Goal: Information Seeking & Learning: Learn about a topic

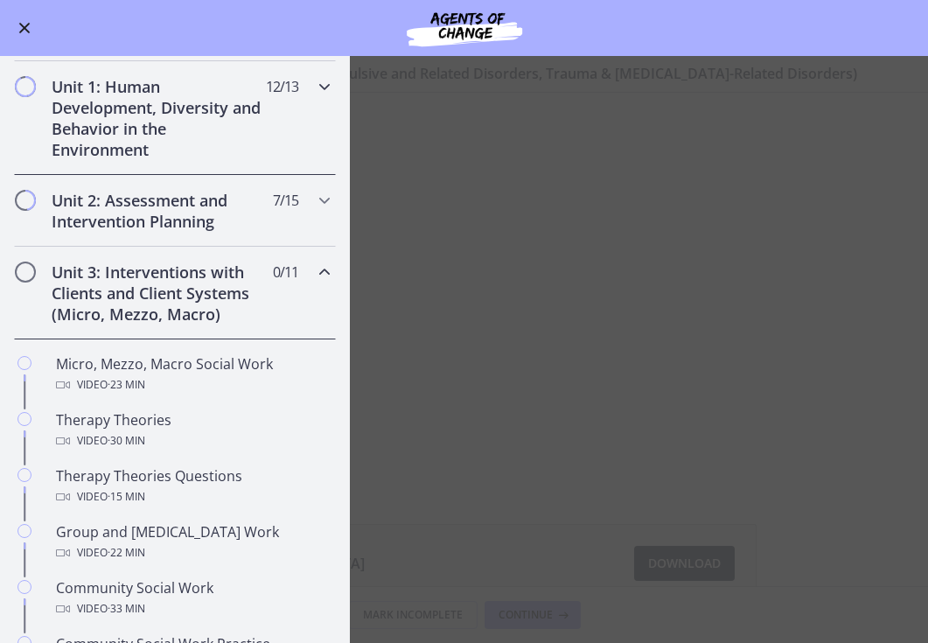
scroll to position [364, 0]
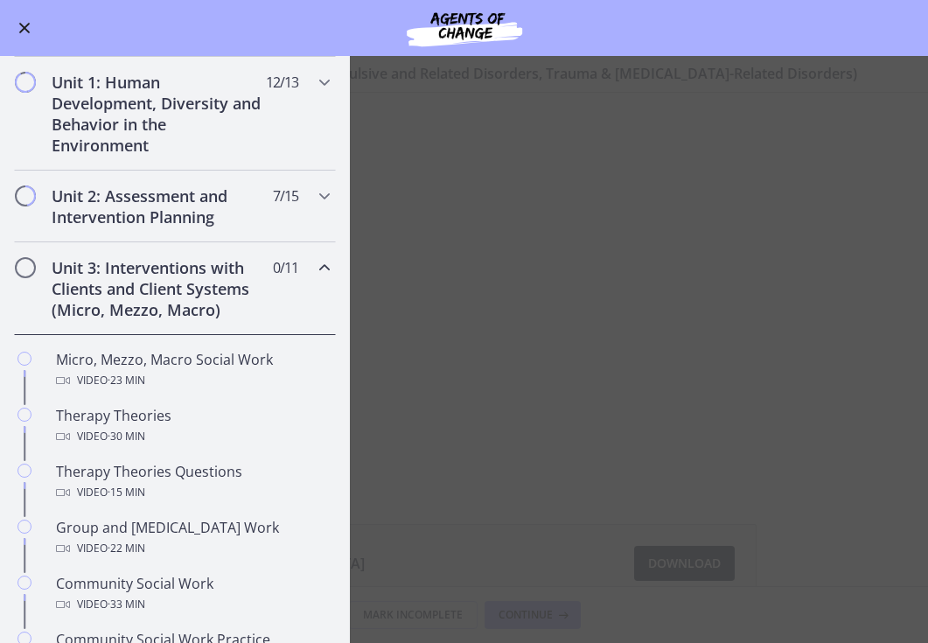
click at [325, 252] on div "Unit 3: Interventions with Clients and Client Systems (Micro, Mezzo, Macro) 0 /…" at bounding box center [175, 288] width 322 height 93
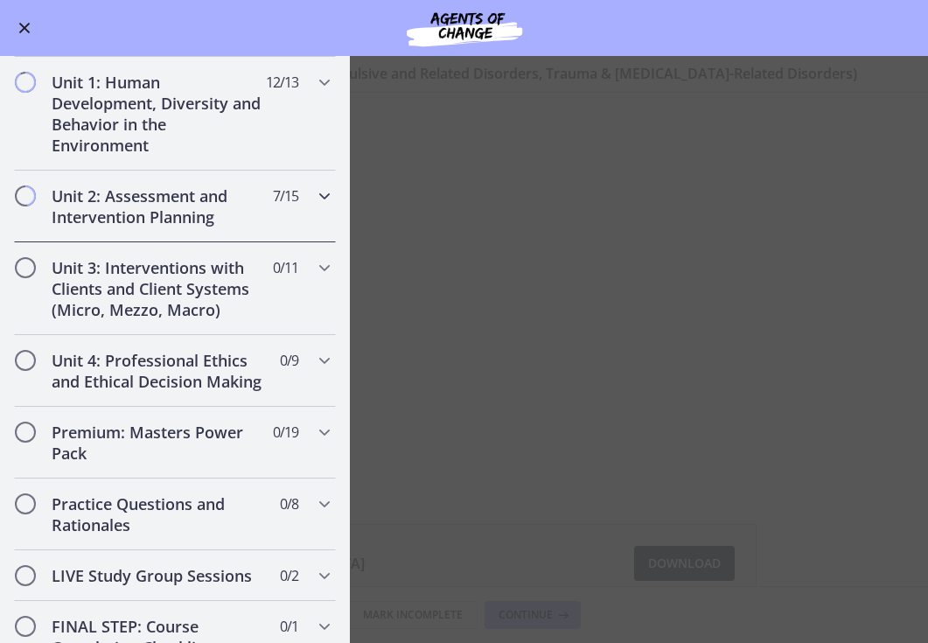
click at [291, 213] on div "Unit 2: Assessment and Intervention Planning 7 / 15 Completed" at bounding box center [175, 207] width 322 height 72
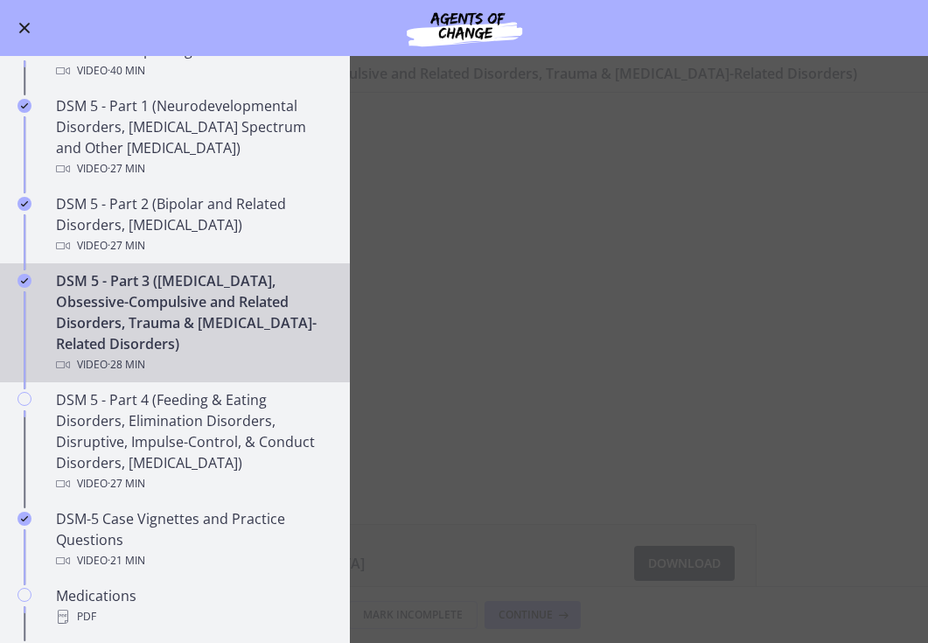
scroll to position [695, 0]
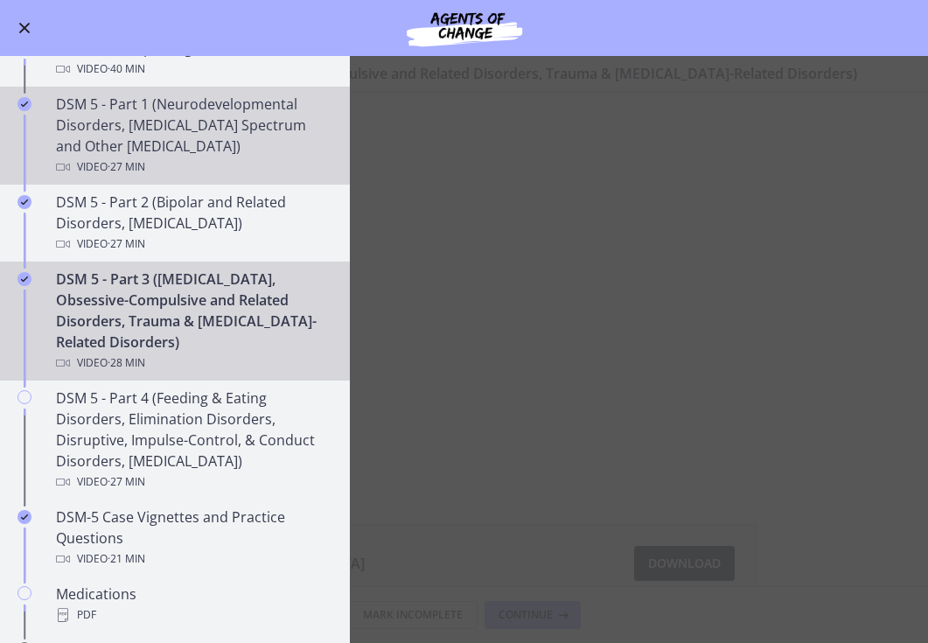
click at [243, 167] on div "Video · 27 min" at bounding box center [192, 167] width 273 height 21
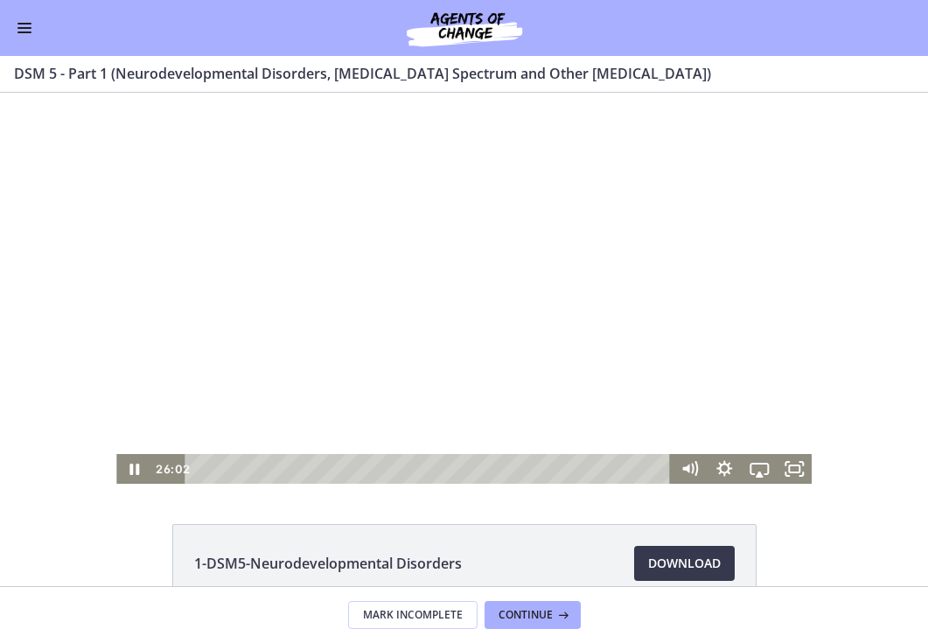
click at [400, 352] on div at bounding box center [463, 288] width 695 height 391
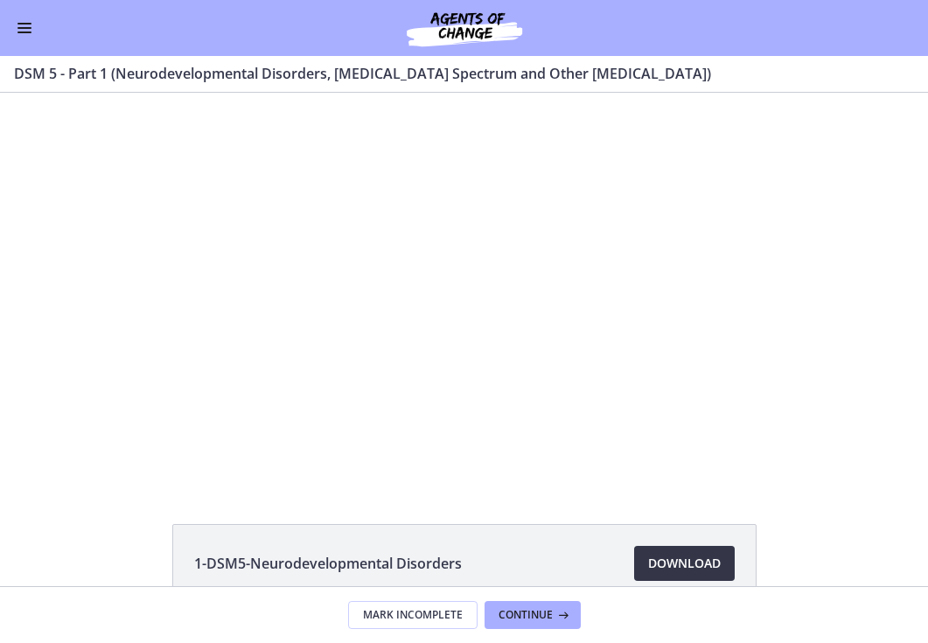
click at [683, 565] on span "Download Opens in a new window" at bounding box center [684, 563] width 73 height 21
click at [27, 30] on button "Enable menu" at bounding box center [24, 27] width 21 height 21
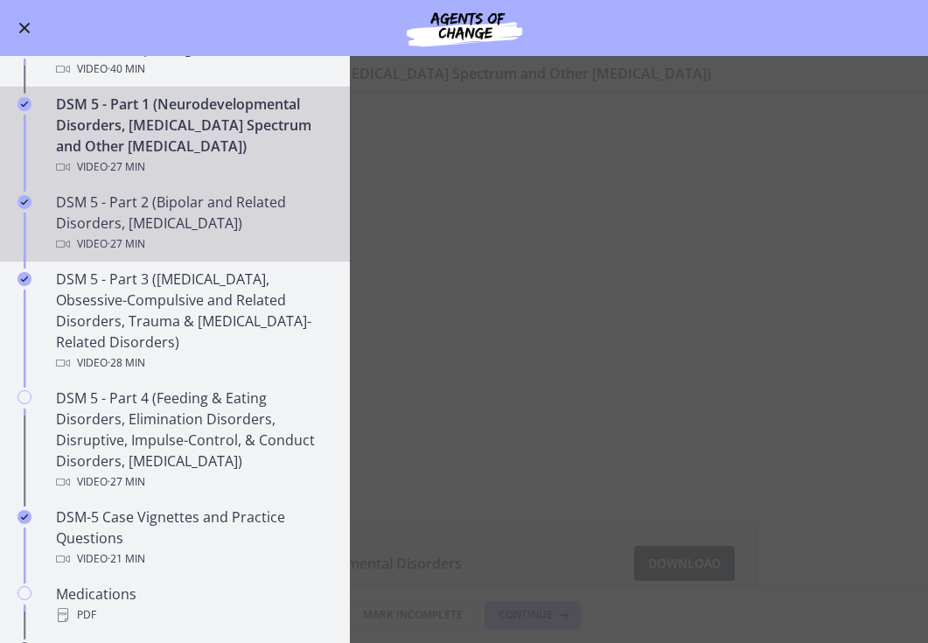
click at [128, 251] on span "· 27 min" at bounding box center [127, 244] width 38 height 21
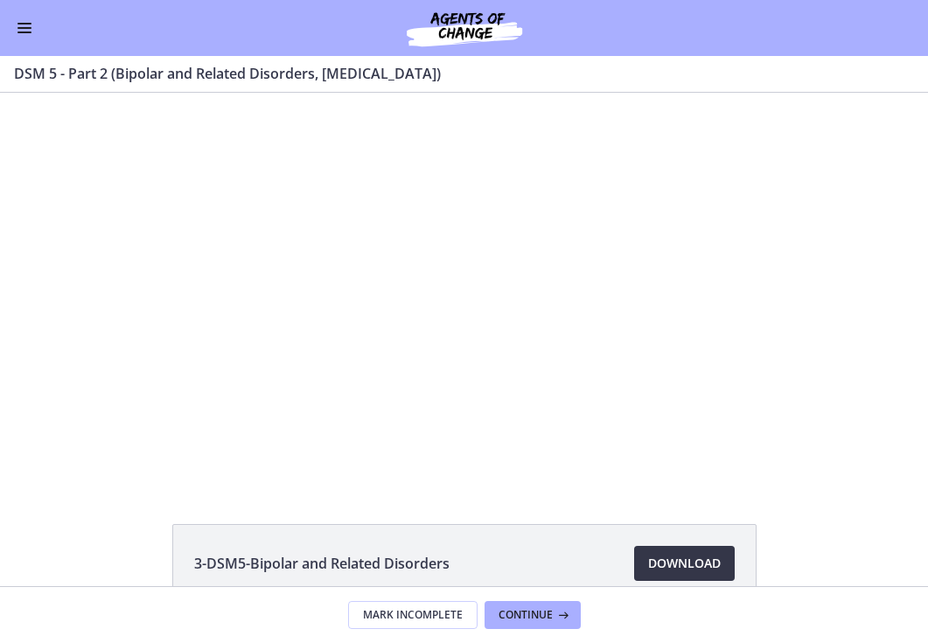
click at [705, 565] on span "Download Opens in a new window" at bounding box center [684, 563] width 73 height 21
click at [34, 27] on button "Enable menu" at bounding box center [24, 27] width 21 height 21
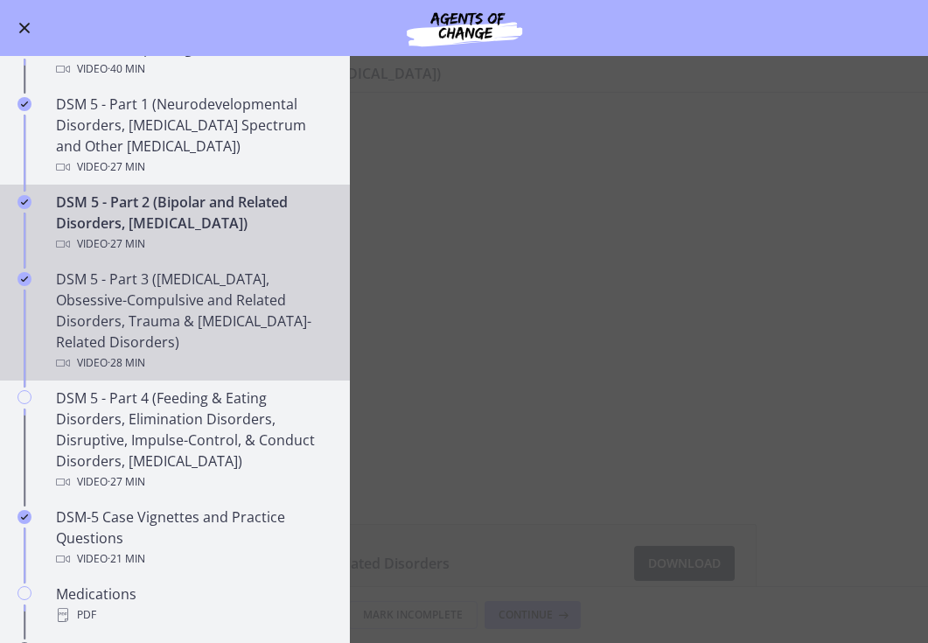
click at [116, 294] on div "DSM 5 - Part 3 ([MEDICAL_DATA], Obsessive-Compulsive and Related Disorders, Tra…" at bounding box center [192, 321] width 273 height 105
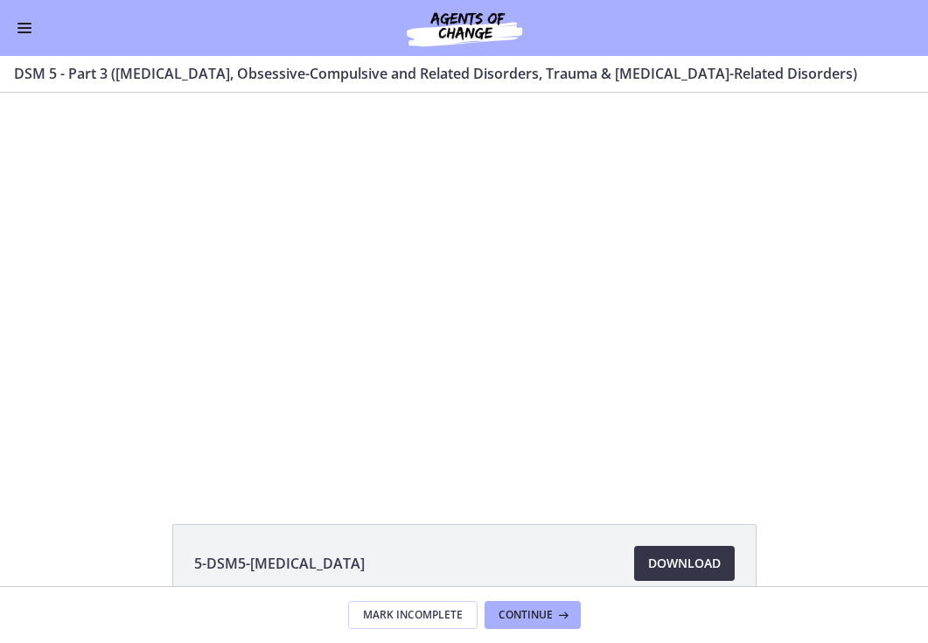
click at [665, 555] on span "Download Opens in a new window" at bounding box center [684, 563] width 73 height 21
click at [32, 31] on button "Enable menu" at bounding box center [24, 27] width 21 height 21
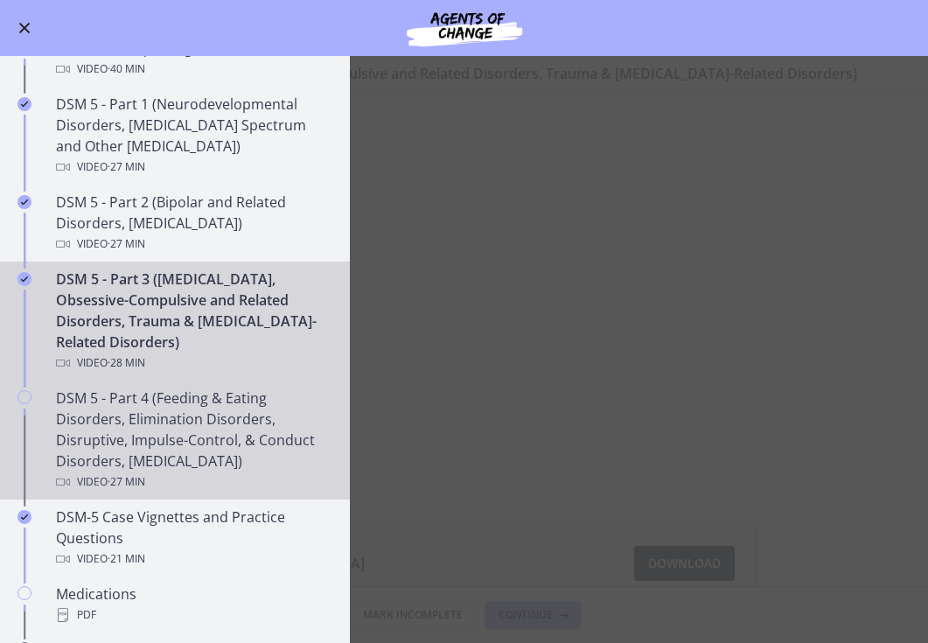
click at [149, 444] on div "DSM 5 - Part 4 (Feeding & Eating Disorders, Elimination Disorders, Disruptive, …" at bounding box center [192, 440] width 273 height 105
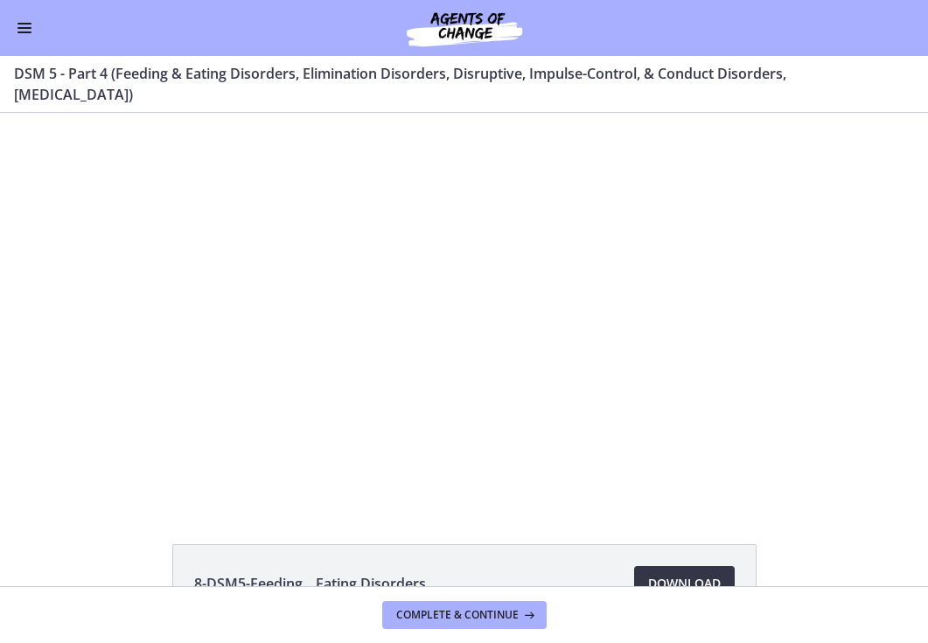
click at [698, 576] on span "Download Opens in a new window" at bounding box center [684, 583] width 73 height 21
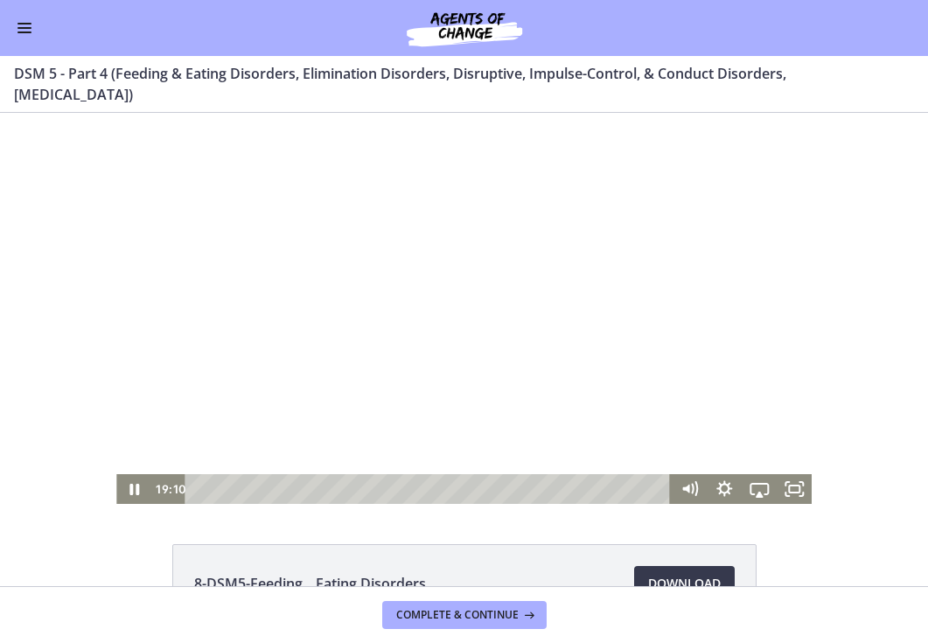
click at [238, 313] on div at bounding box center [463, 308] width 695 height 391
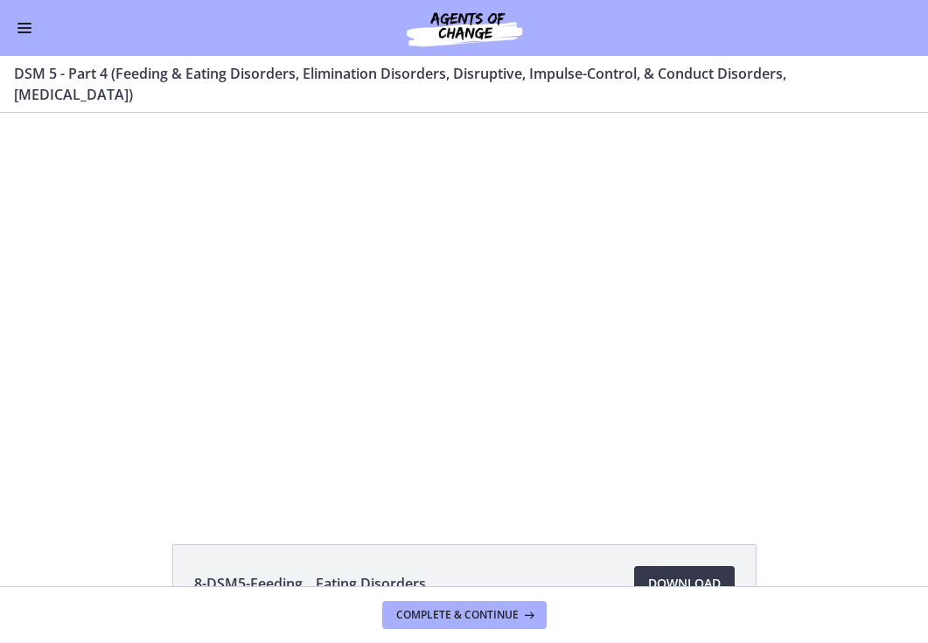
click at [23, 31] on button "Enable menu" at bounding box center [24, 27] width 21 height 21
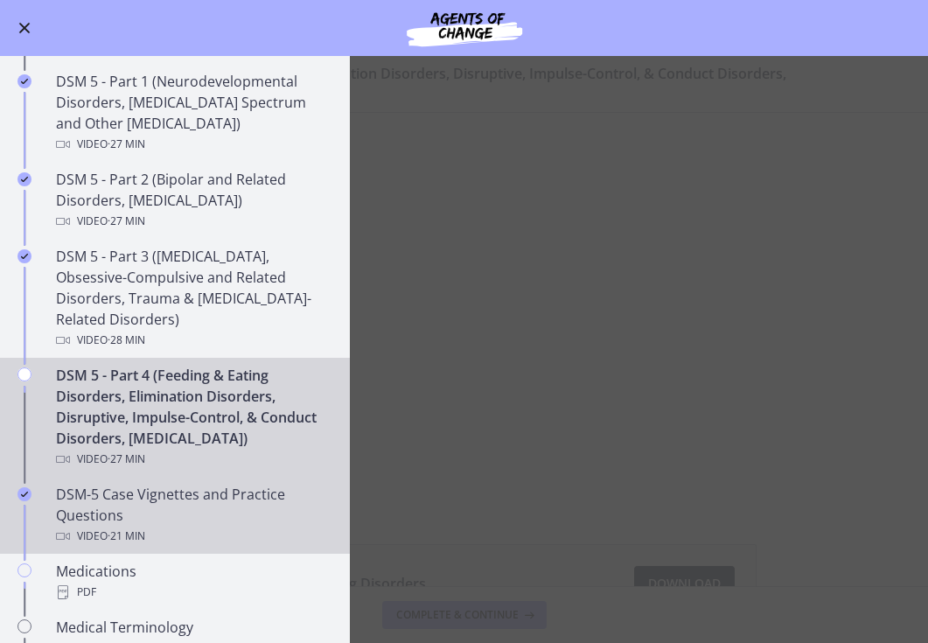
scroll to position [724, 0]
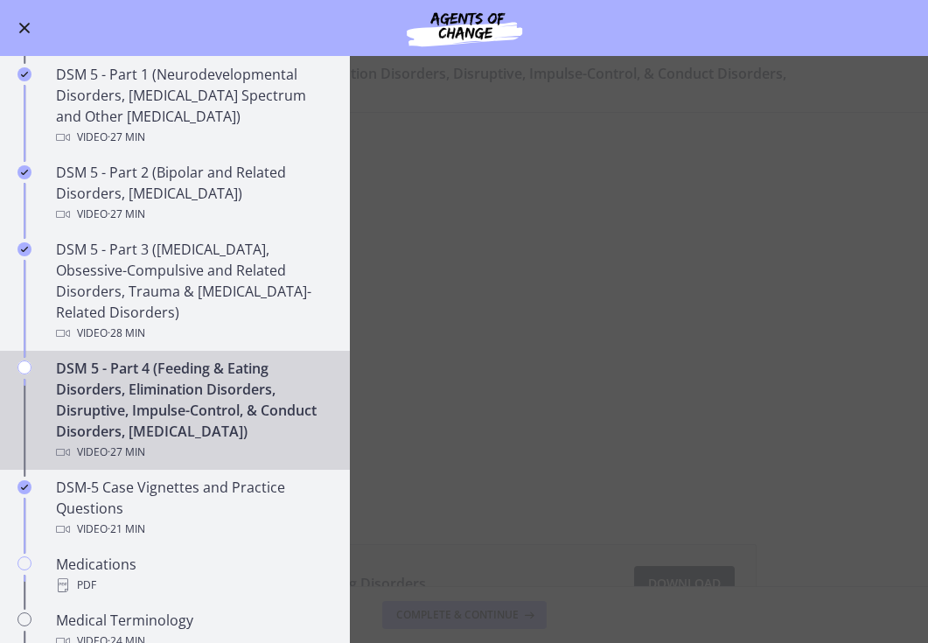
click at [193, 404] on div "DSM 5 - Part 4 (Feeding & Eating Disorders, Elimination Disorders, Disruptive, …" at bounding box center [192, 410] width 273 height 105
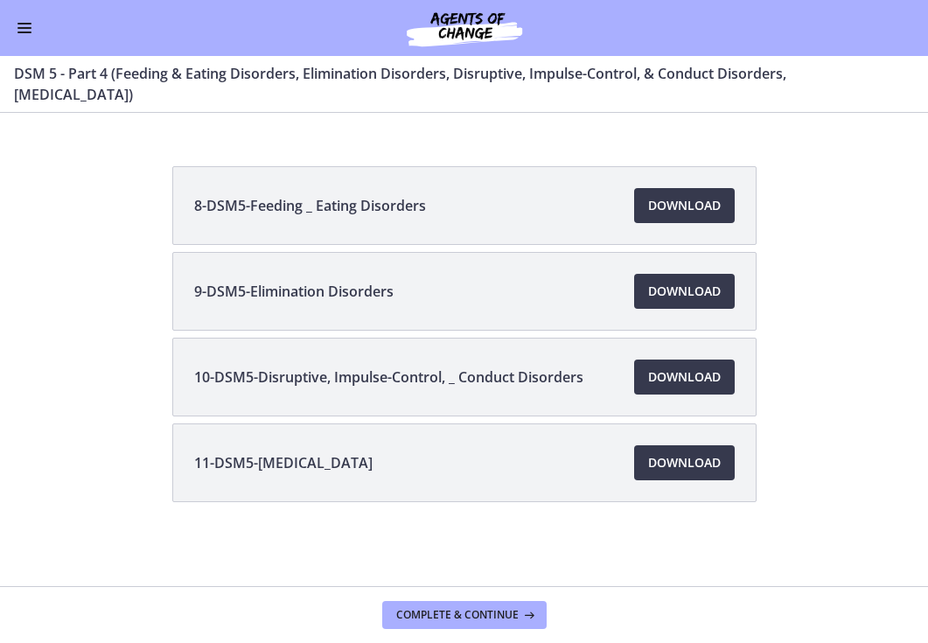
scroll to position [378, 0]
click at [684, 383] on span "Download Opens in a new window" at bounding box center [684, 377] width 73 height 21
click at [709, 471] on span "Download Opens in a new window" at bounding box center [684, 462] width 73 height 21
click at [27, 34] on button "Enable menu" at bounding box center [24, 27] width 21 height 21
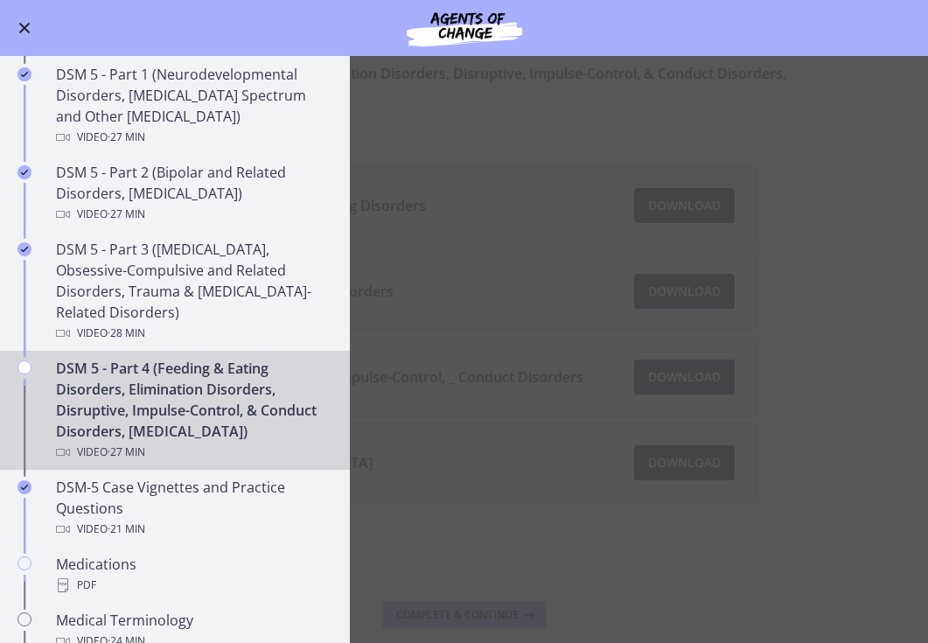
click at [510, 310] on main "DSM 5 - Part 4 (Feeding & Eating Disorders, Elimination Disorders, Disruptive, …" at bounding box center [464, 349] width 928 height 587
click at [509, 311] on main "DSM 5 - Part 4 (Feeding & Eating Disorders, Elimination Disorders, Disruptive, …" at bounding box center [464, 349] width 928 height 587
click at [606, 315] on main "DSM 5 - Part 4 (Feeding & Eating Disorders, Elimination Disorders, Disruptive, …" at bounding box center [464, 349] width 928 height 587
click at [13, 24] on div "Go to Dashboard" at bounding box center [464, 28] width 928 height 56
click at [28, 28] on span "Enable menu" at bounding box center [24, 28] width 14 height 2
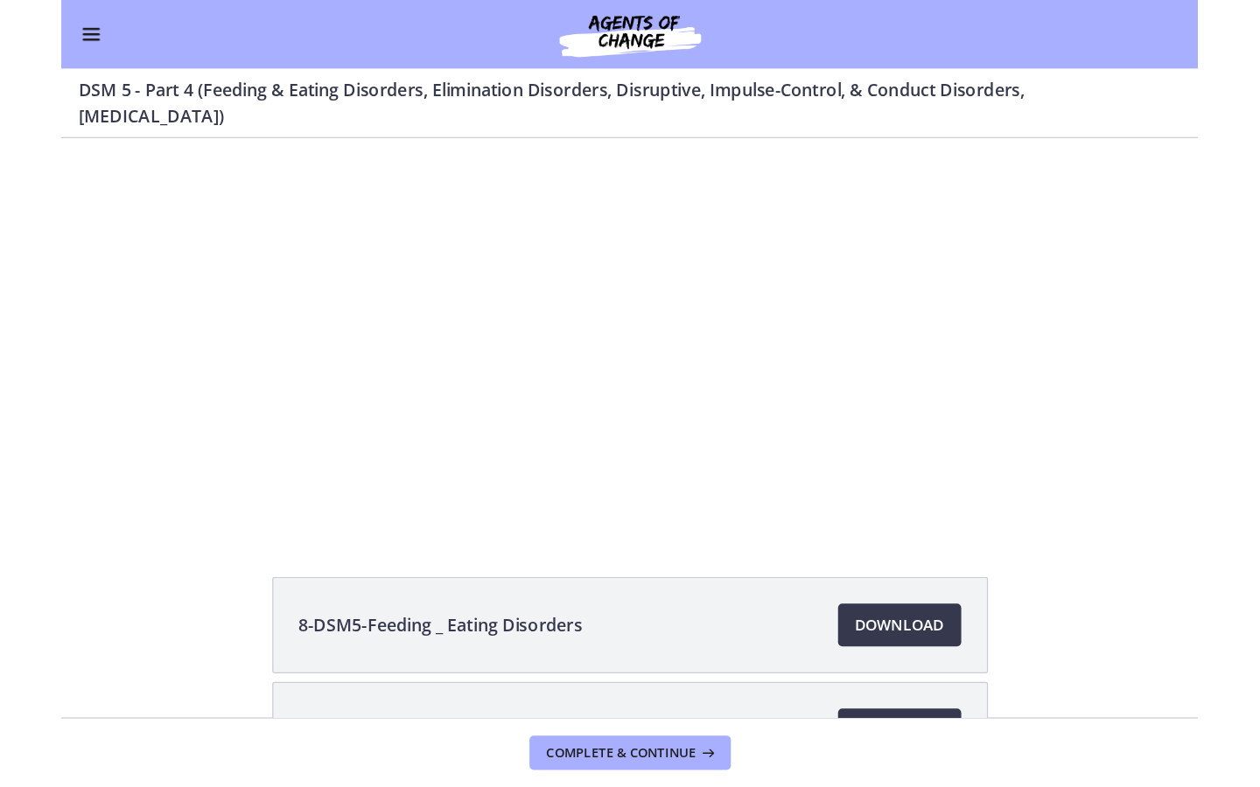
scroll to position [17, 0]
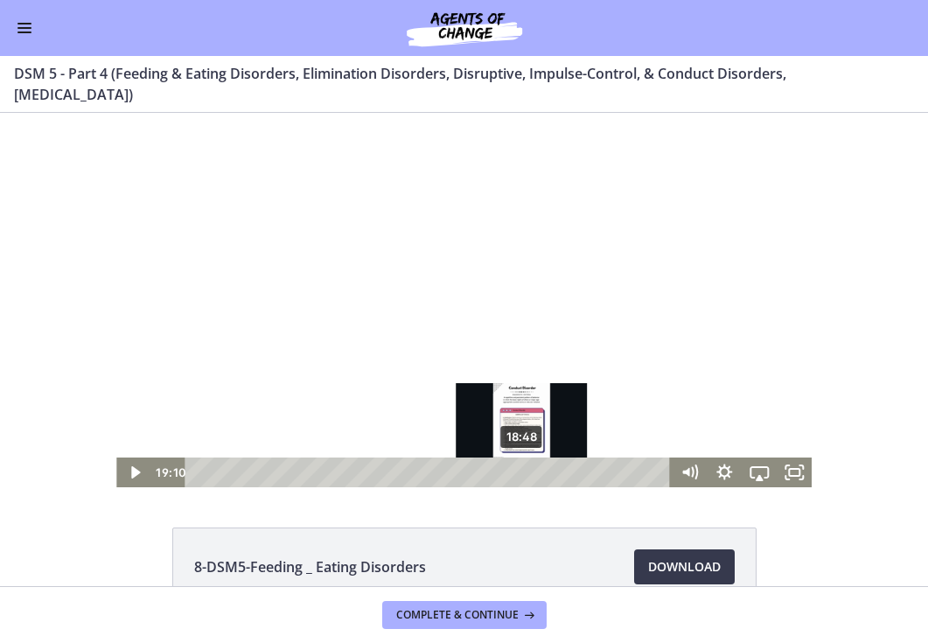
click at [523, 471] on div "Playbar" at bounding box center [528, 472] width 10 height 10
click at [515, 472] on div "18:21" at bounding box center [430, 472] width 465 height 30
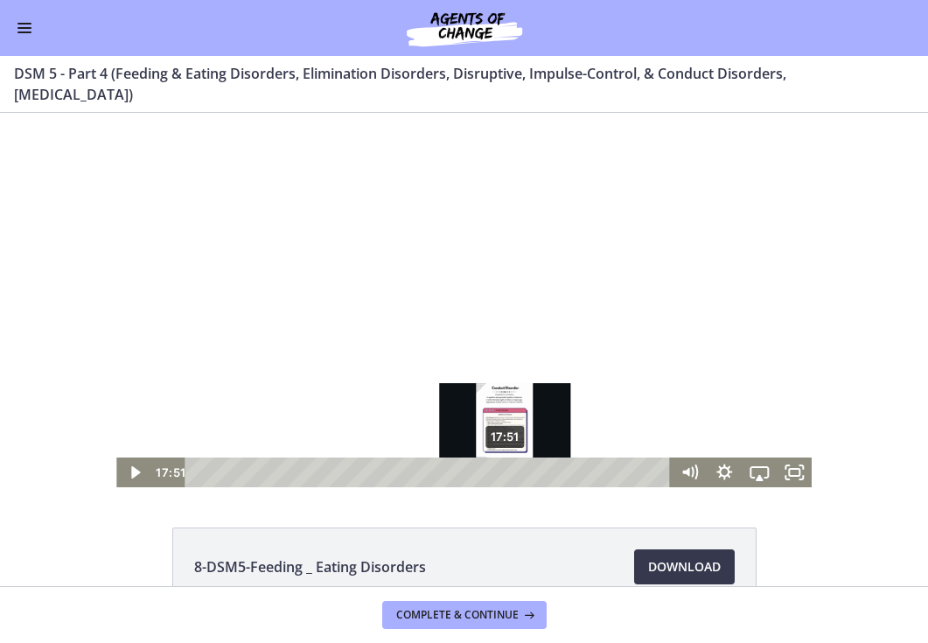
click at [506, 474] on div "17:51" at bounding box center [430, 472] width 465 height 30
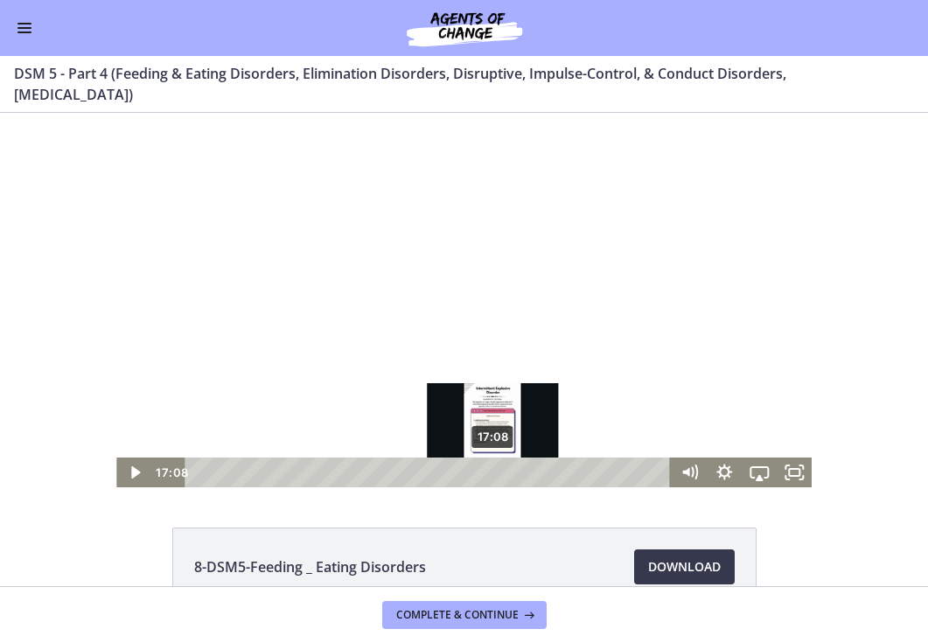
click at [494, 474] on div "17:08" at bounding box center [430, 472] width 465 height 30
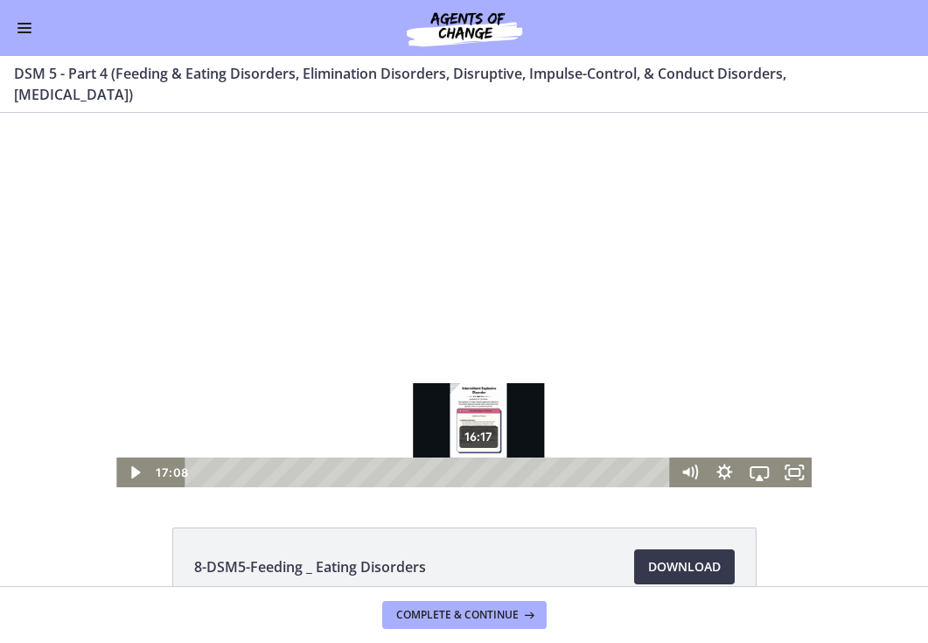
click at [479, 472] on div "16:17" at bounding box center [430, 472] width 465 height 30
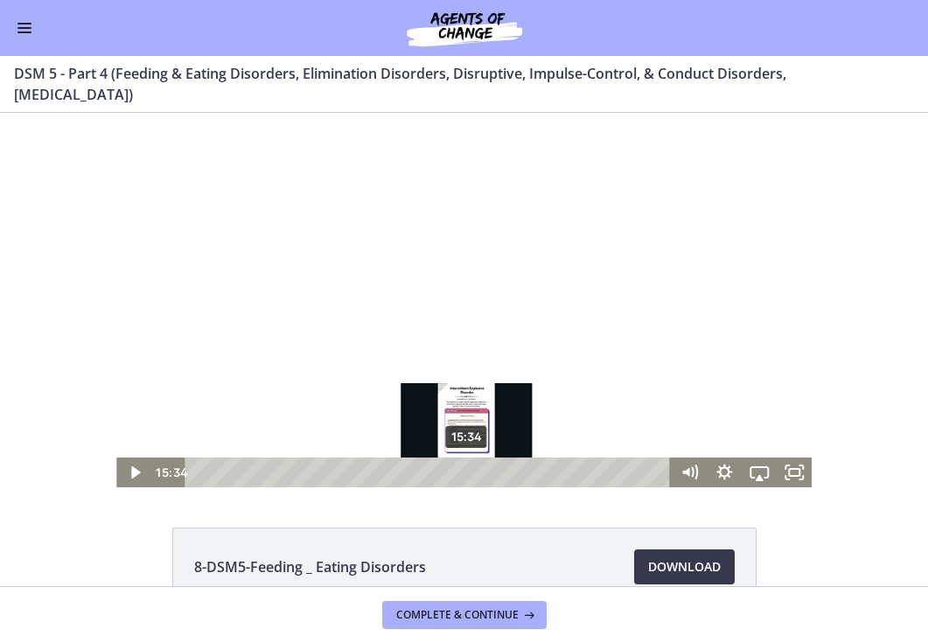
click at [467, 472] on div "15:34" at bounding box center [430, 472] width 465 height 30
click at [460, 472] on div "15:10" at bounding box center [430, 472] width 465 height 30
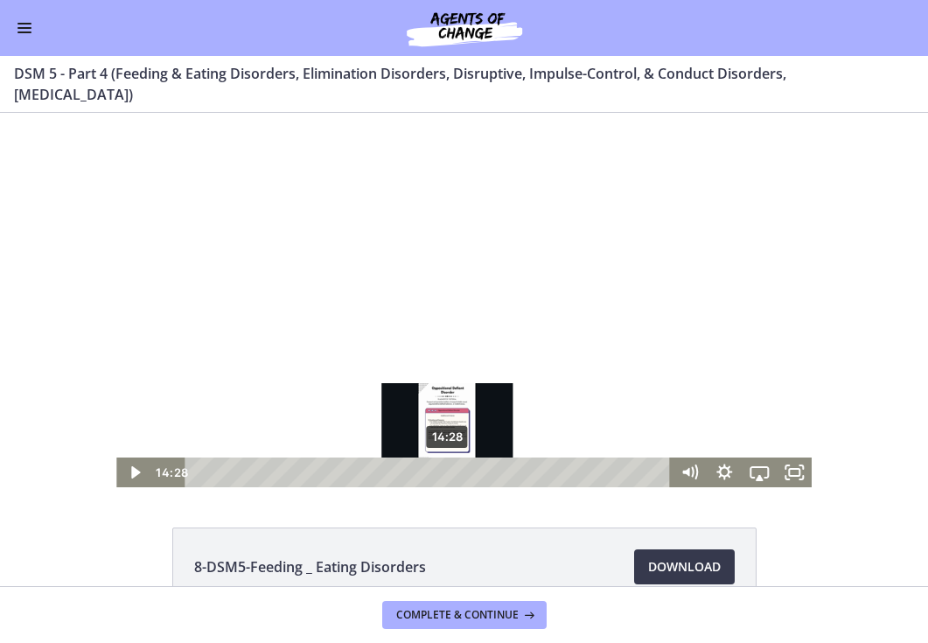
click at [448, 472] on div "14:28" at bounding box center [430, 472] width 465 height 30
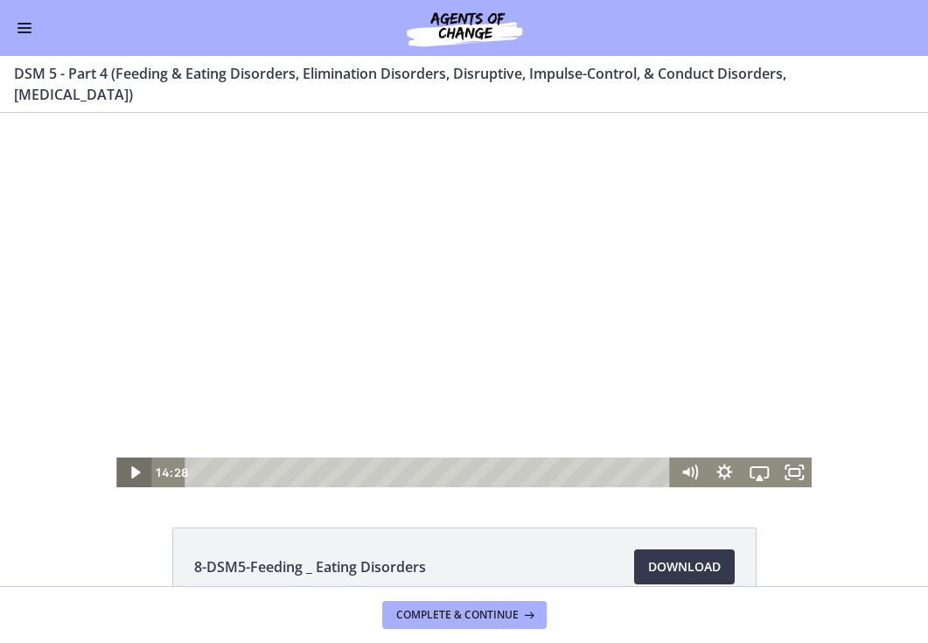
click at [130, 474] on icon "Play Video" at bounding box center [135, 472] width 35 height 30
click at [781, 471] on icon "Fullscreen" at bounding box center [794, 473] width 42 height 36
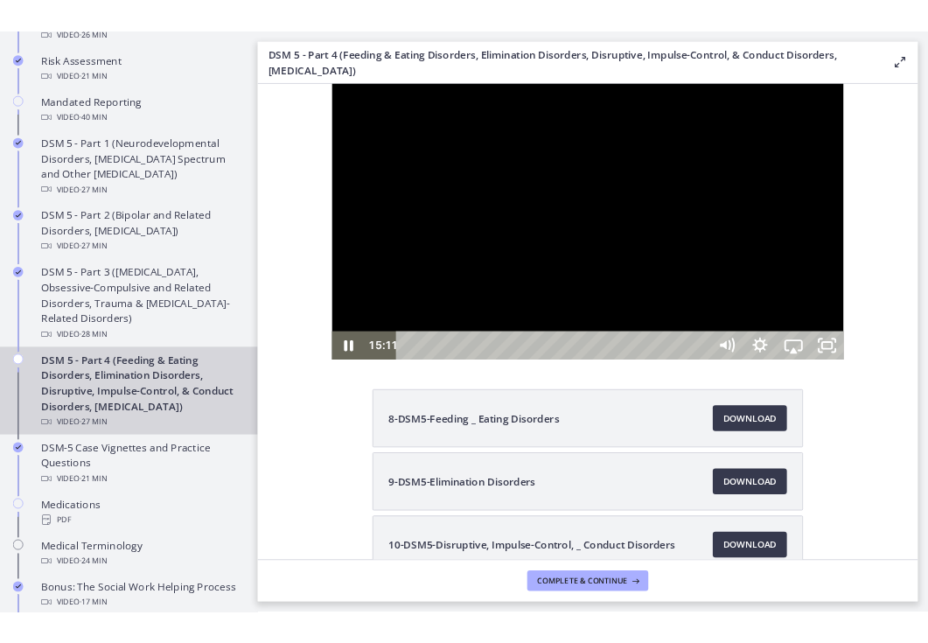
scroll to position [0, 0]
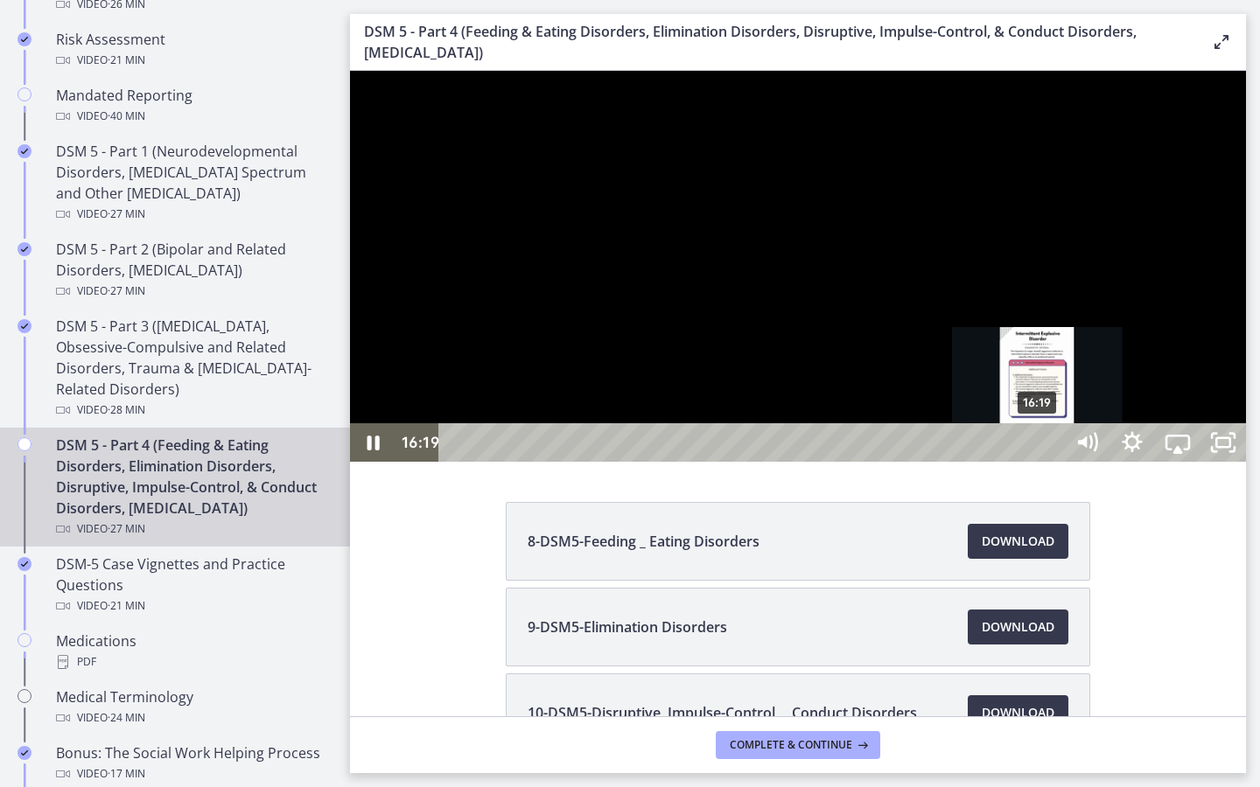
click at [927, 462] on div "16:19" at bounding box center [754, 442] width 597 height 38
click at [927, 462] on div "15:59" at bounding box center [754, 442] width 597 height 38
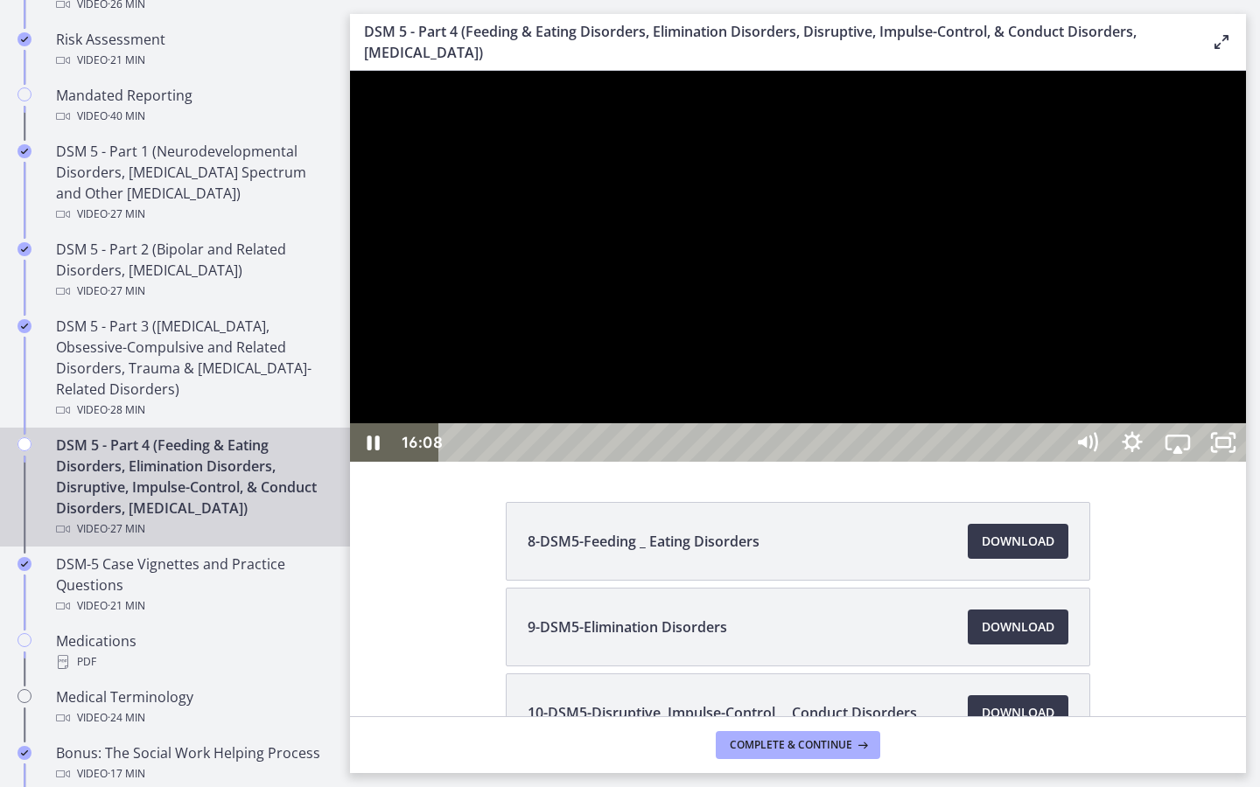
click at [927, 462] on div at bounding box center [798, 266] width 896 height 391
click at [350, 71] on button "Play Video: cmsec0qq9n7s72sd4oig.mp4" at bounding box center [350, 71] width 1 height 1
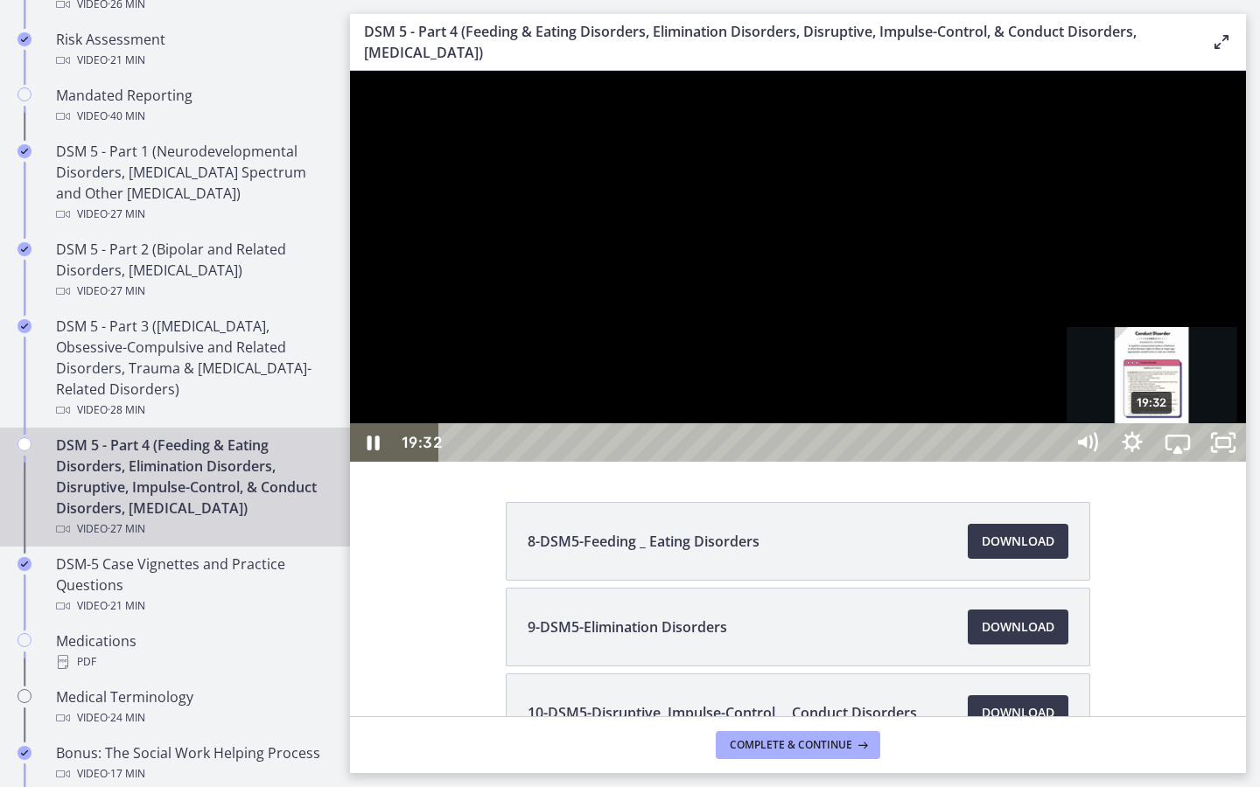
click at [927, 462] on div "19:32" at bounding box center [754, 442] width 597 height 38
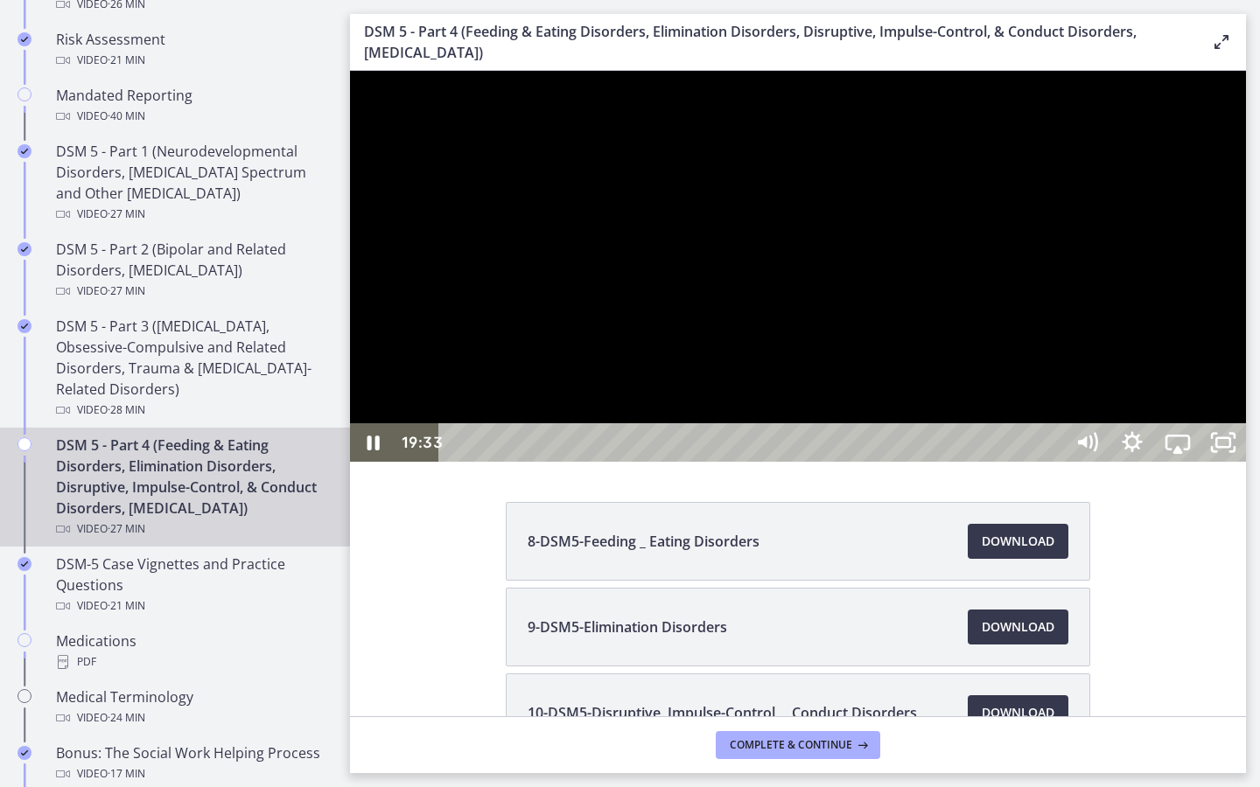
click at [927, 462] on div at bounding box center [798, 266] width 896 height 391
click at [350, 71] on button "Play Video: cmsec0qq9n7s72sd4oig.mp4" at bounding box center [350, 71] width 1 height 1
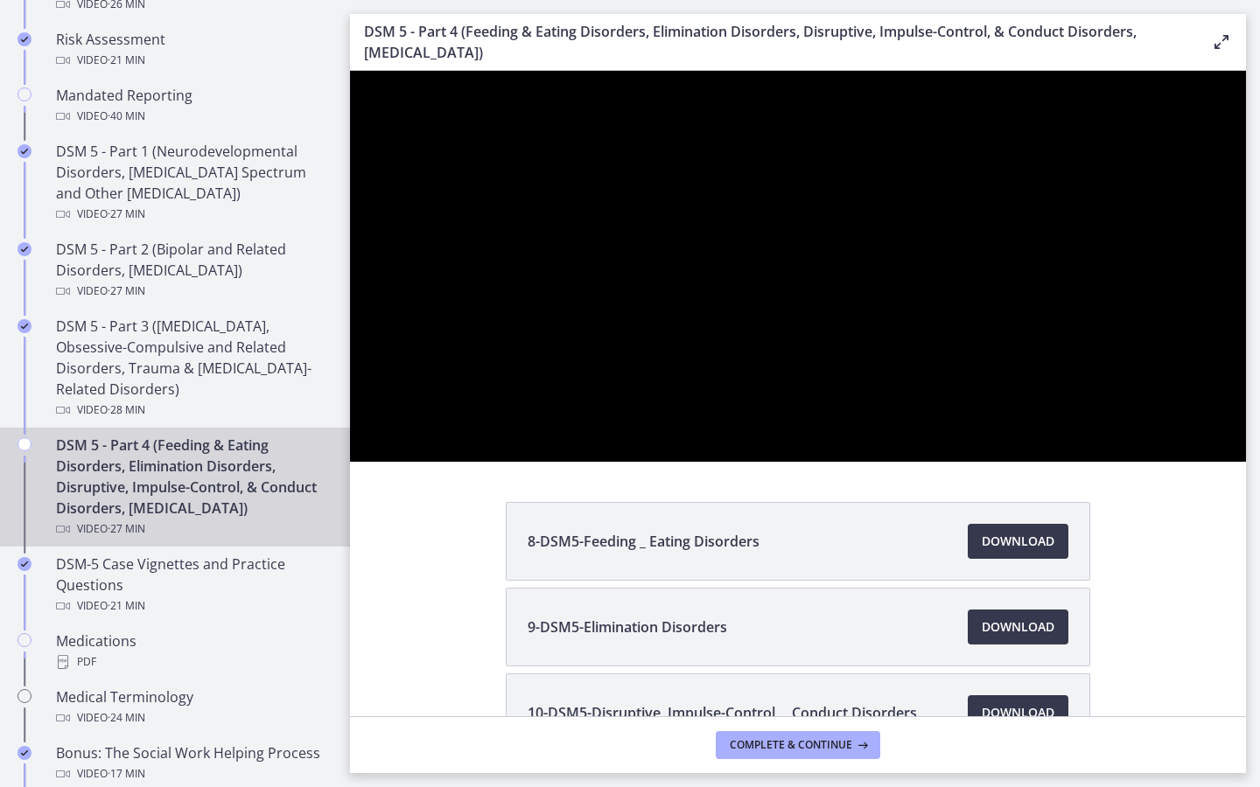
click at [350, 71] on button "Pause: cmsec0qq9n7s72sd4oig.mp4" at bounding box center [350, 71] width 1 height 1
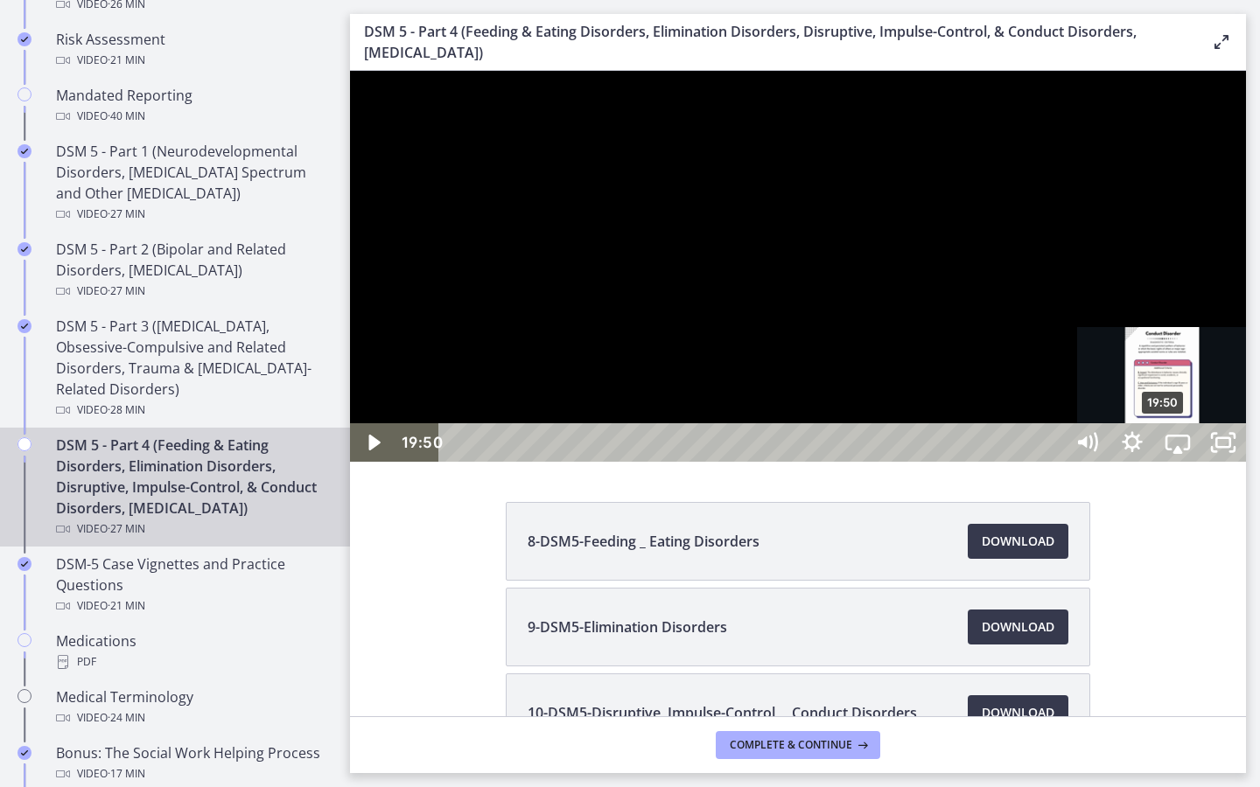
click at [927, 462] on div "19:50" at bounding box center [754, 442] width 597 height 38
click at [927, 462] on div "19:28" at bounding box center [754, 442] width 597 height 38
click at [927, 462] on div "20:01" at bounding box center [754, 442] width 597 height 38
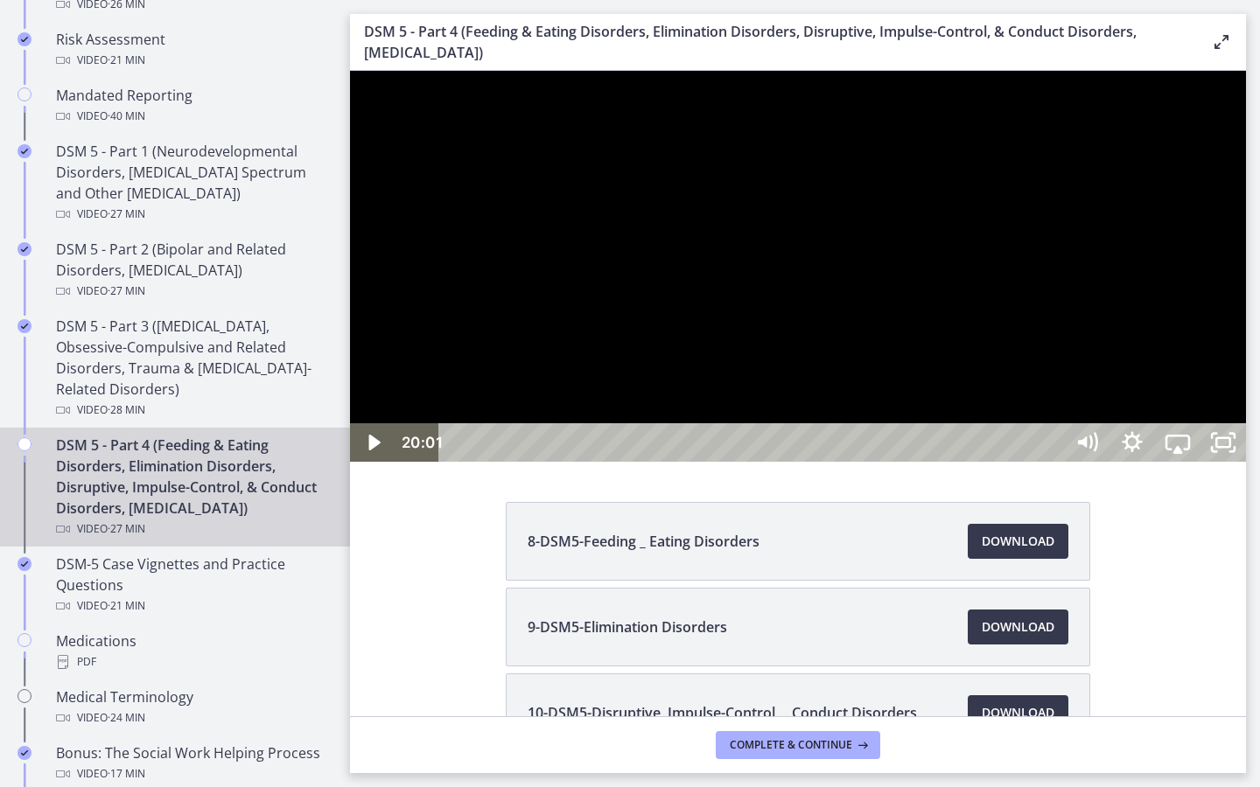
click at [927, 462] on div at bounding box center [798, 266] width 896 height 391
click at [927, 462] on div "22:18" at bounding box center [754, 442] width 597 height 38
click at [927, 462] on div "22:50" at bounding box center [754, 442] width 597 height 38
click at [927, 462] on div "22:30" at bounding box center [754, 442] width 597 height 38
click at [927, 462] on div at bounding box center [798, 266] width 896 height 391
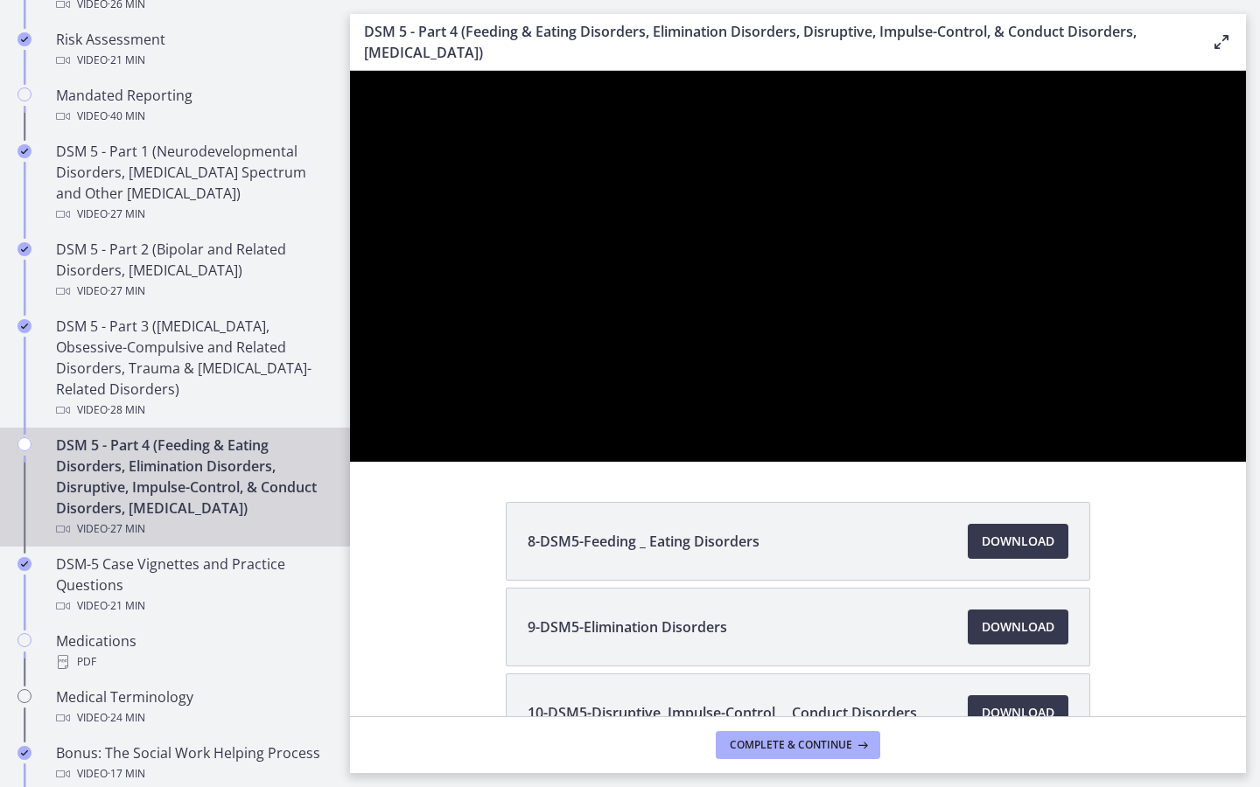
click at [350, 71] on button "Play Video: cmsec0qq9n7s72sd4oig.mp4" at bounding box center [350, 71] width 1 height 1
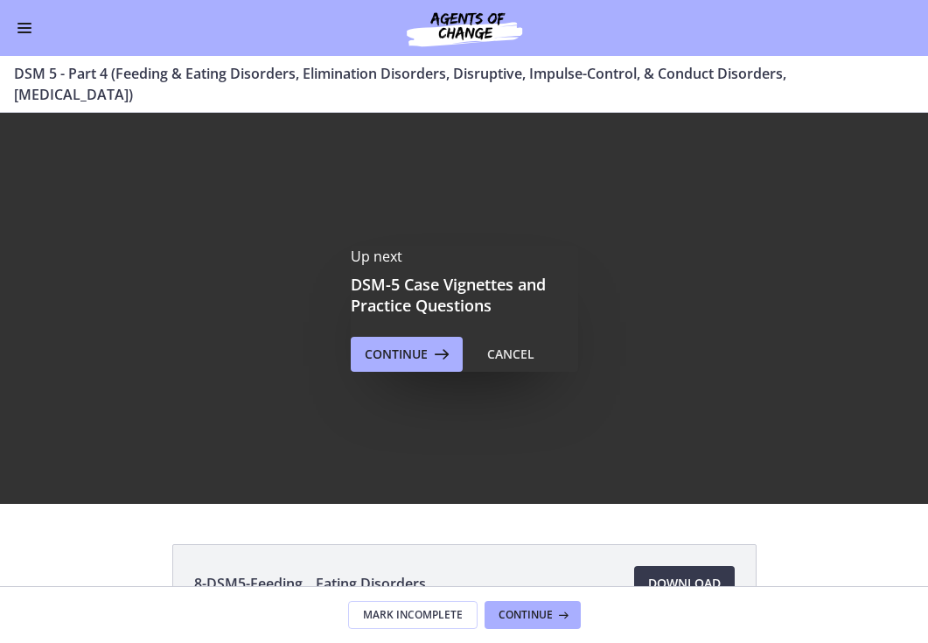
click at [28, 22] on button "Enable menu" at bounding box center [24, 27] width 21 height 21
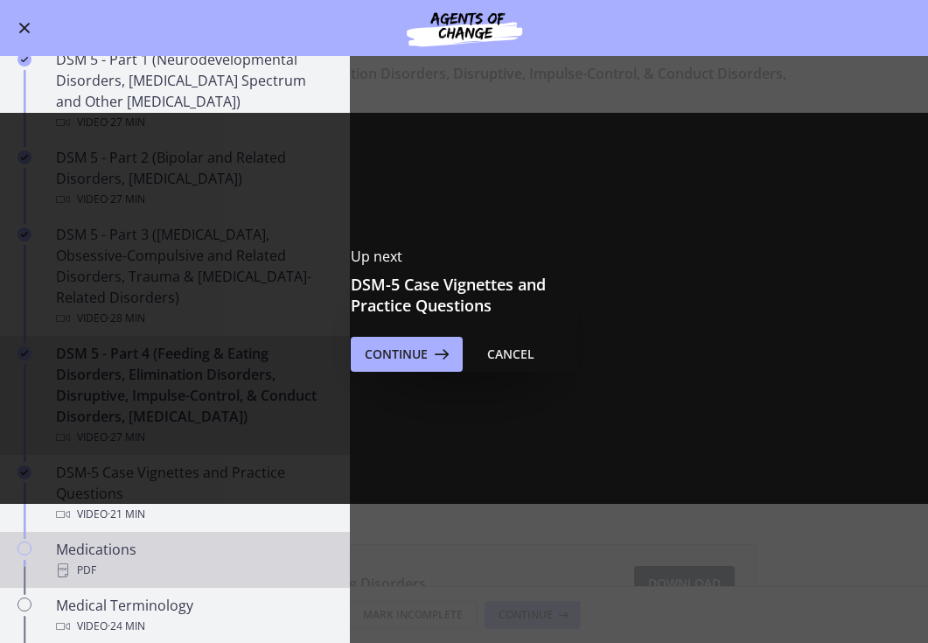
scroll to position [741, 0]
click at [140, 548] on div "Medications PDF" at bounding box center [192, 558] width 273 height 42
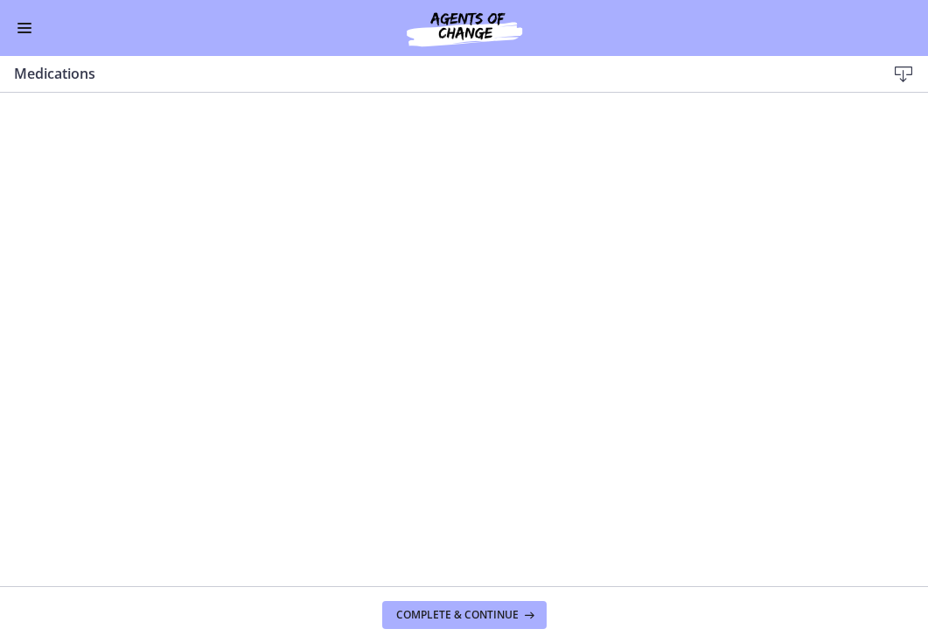
click at [21, 20] on button "Enable menu" at bounding box center [24, 27] width 21 height 21
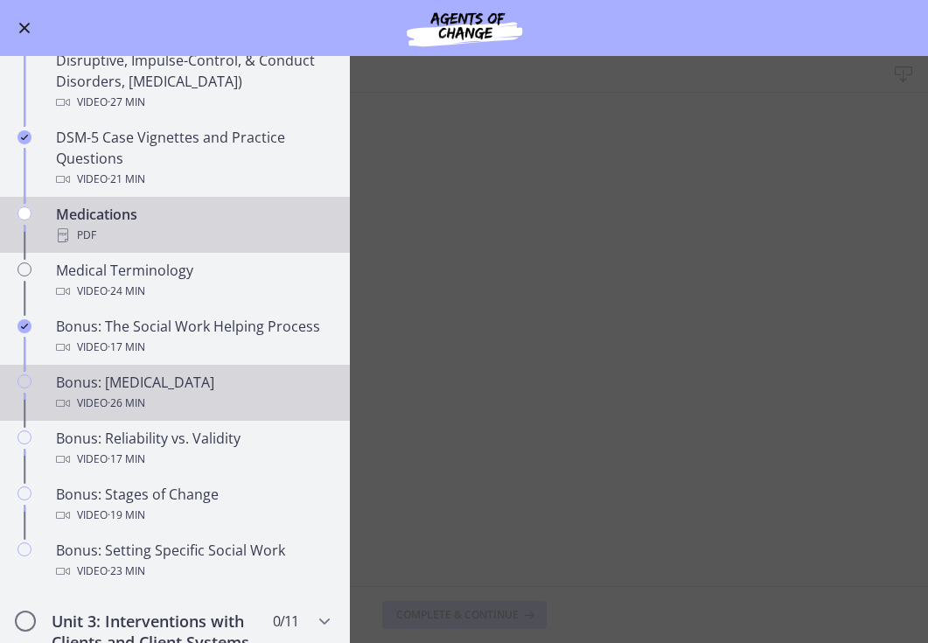
scroll to position [1081, 0]
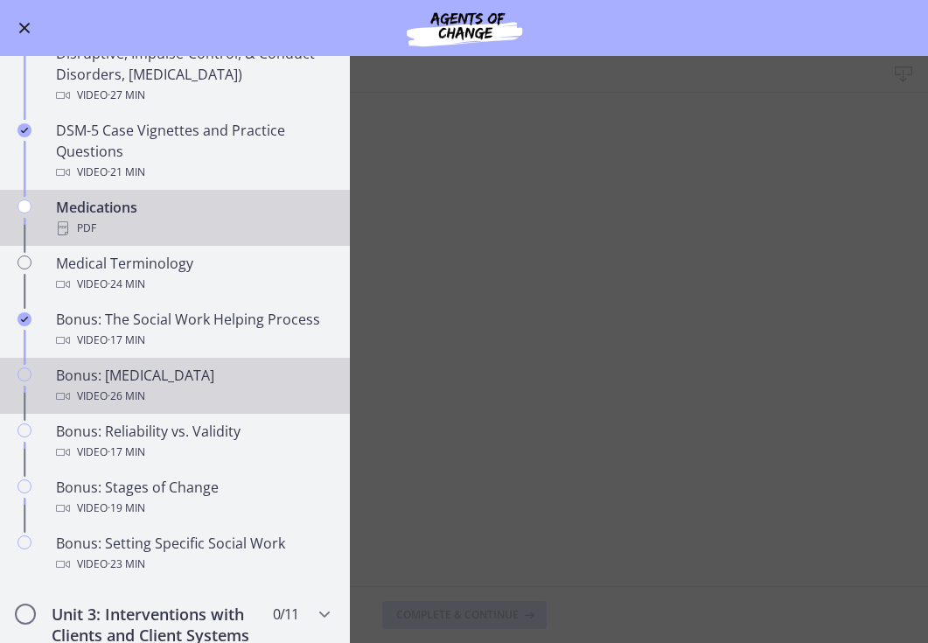
click at [157, 379] on div "Bonus: [MEDICAL_DATA] Video · 26 min" at bounding box center [192, 386] width 273 height 42
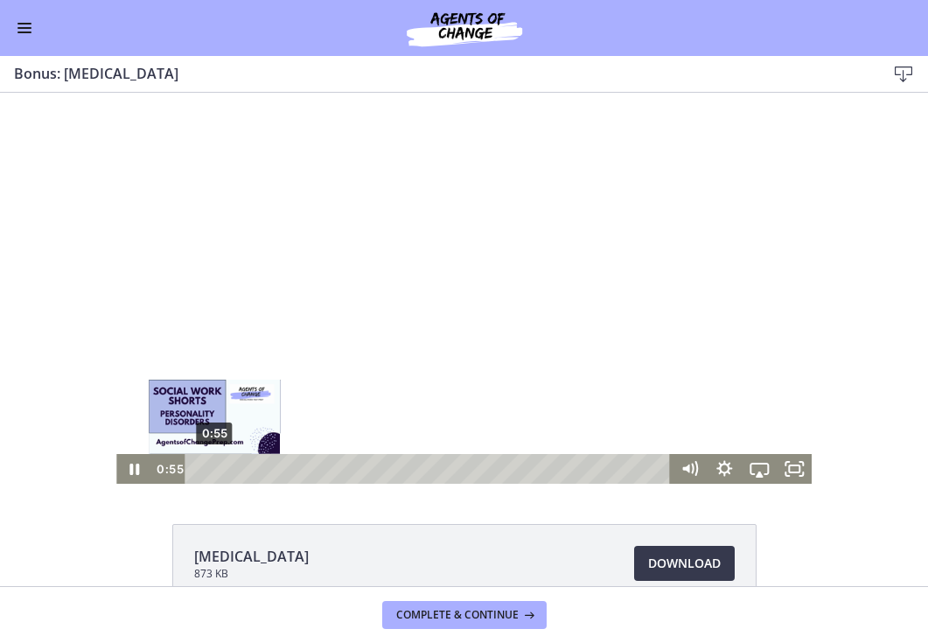
click at [214, 467] on div "0:55" at bounding box center [430, 469] width 465 height 30
click at [225, 467] on div "1:30" at bounding box center [430, 469] width 465 height 30
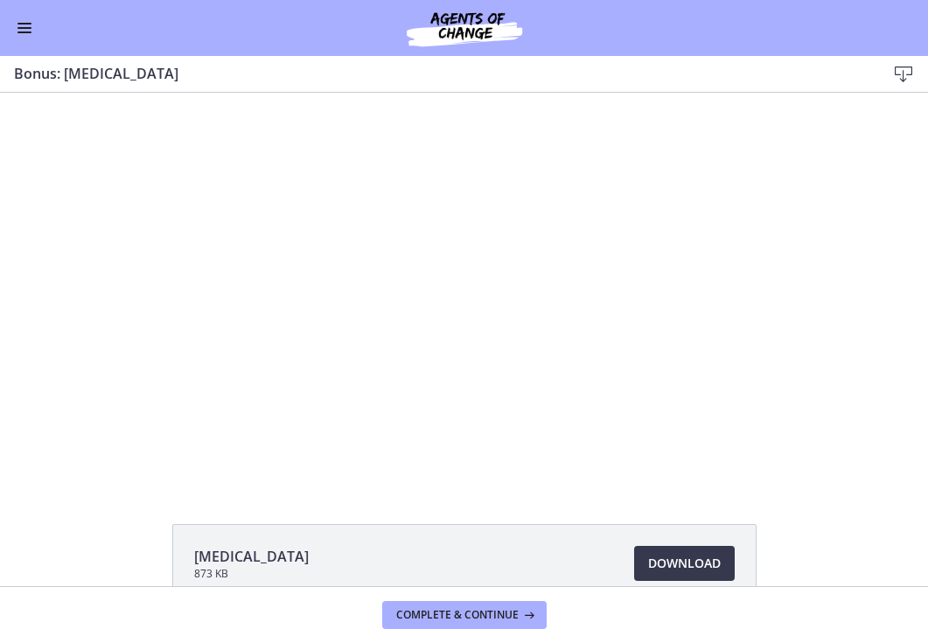
click at [26, 33] on button "Enable menu" at bounding box center [24, 27] width 21 height 21
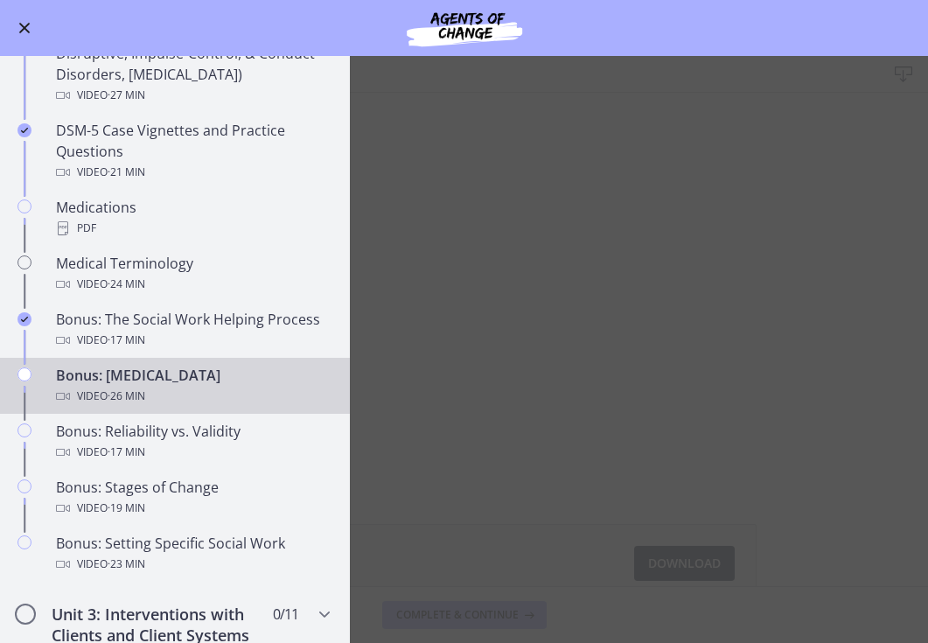
click at [391, 450] on main "Bonus: [MEDICAL_DATA] Download Enable fullscreen [MEDICAL_DATA] 873 KB Download…" at bounding box center [464, 349] width 928 height 587
click at [28, 30] on button "Enable menu" at bounding box center [24, 27] width 21 height 21
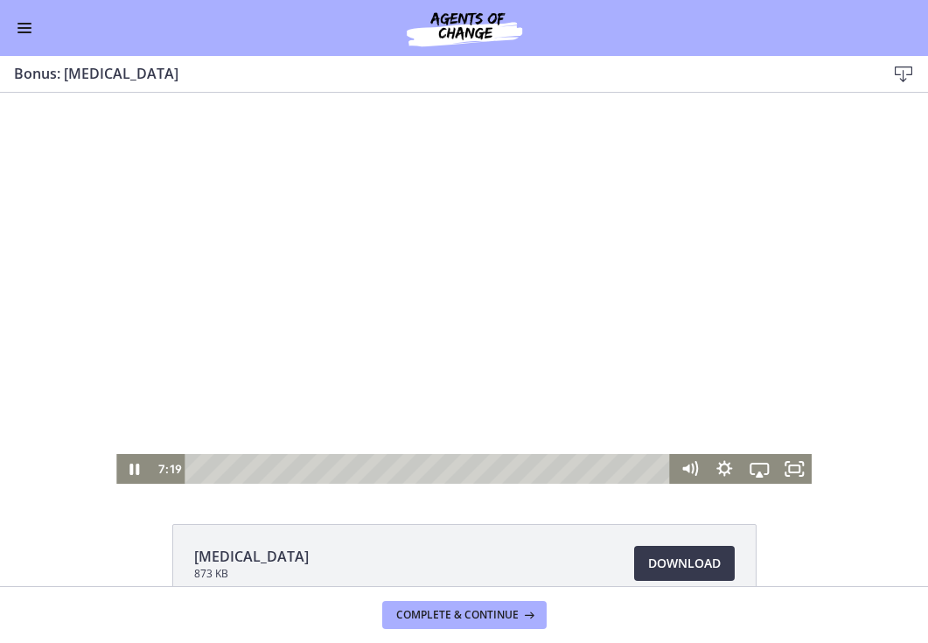
click at [409, 419] on div at bounding box center [463, 288] width 695 height 391
click at [149, 461] on icon "Play Video" at bounding box center [135, 469] width 35 height 30
click at [129, 471] on icon "Pause" at bounding box center [134, 469] width 42 height 36
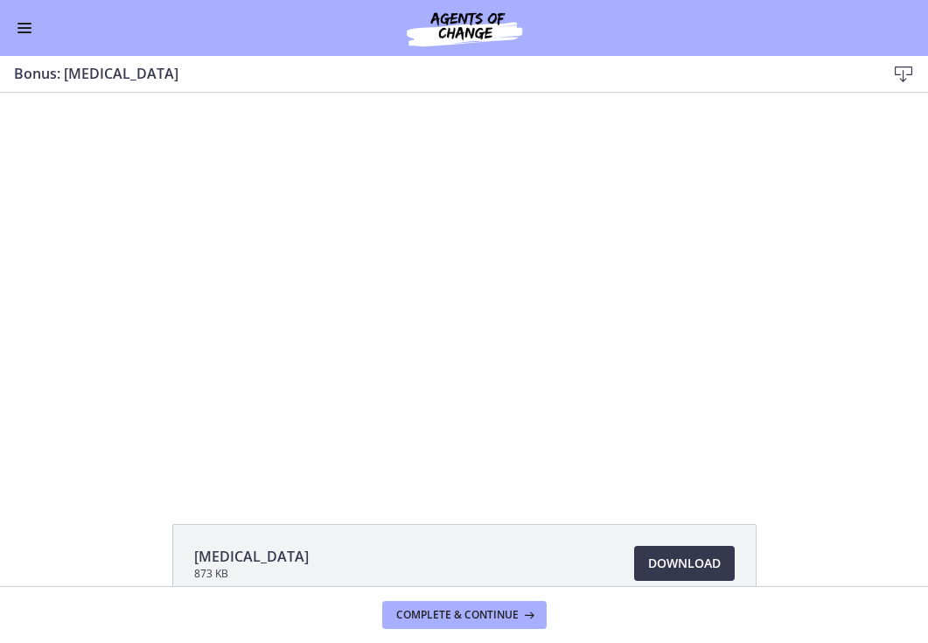
click at [671, 401] on div at bounding box center [463, 288] width 695 height 391
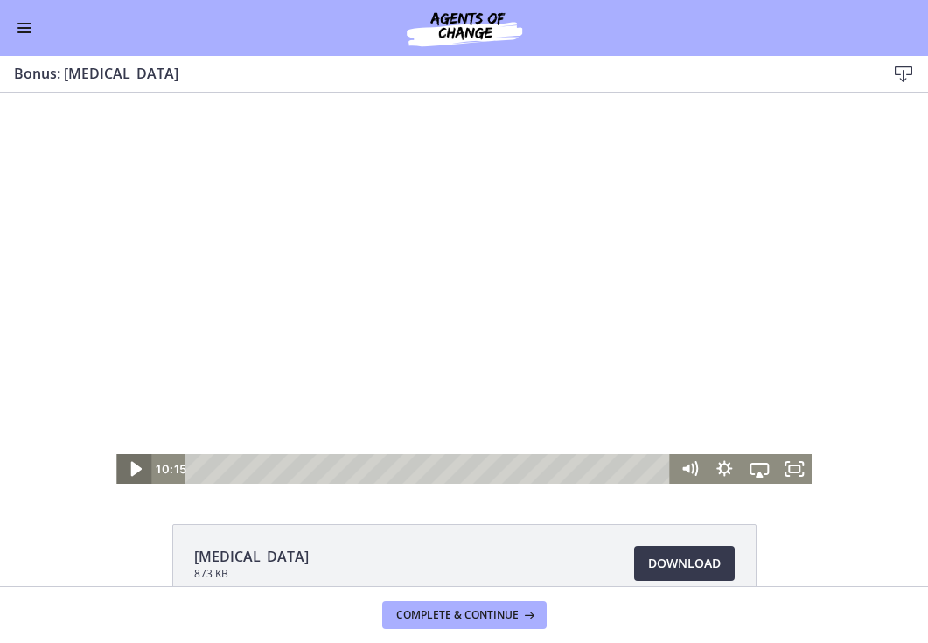
click at [134, 468] on icon "Play Video" at bounding box center [135, 469] width 10 height 15
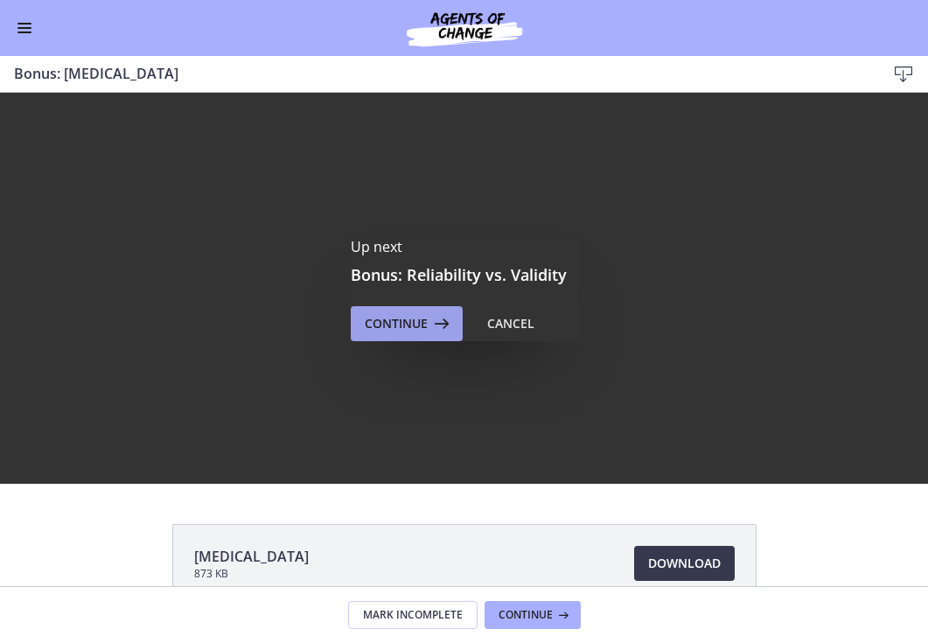
click at [436, 327] on icon at bounding box center [440, 323] width 24 height 21
